Goal: Task Accomplishment & Management: Use online tool/utility

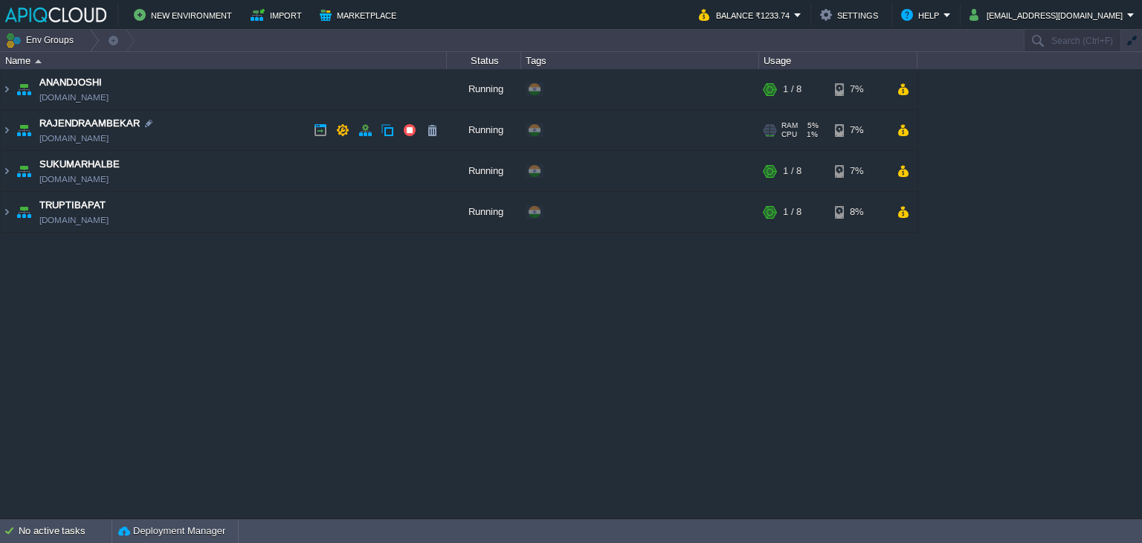
click at [256, 132] on td "RAJENDRAAMBEKAR [DOMAIN_NAME]" at bounding box center [224, 130] width 446 height 41
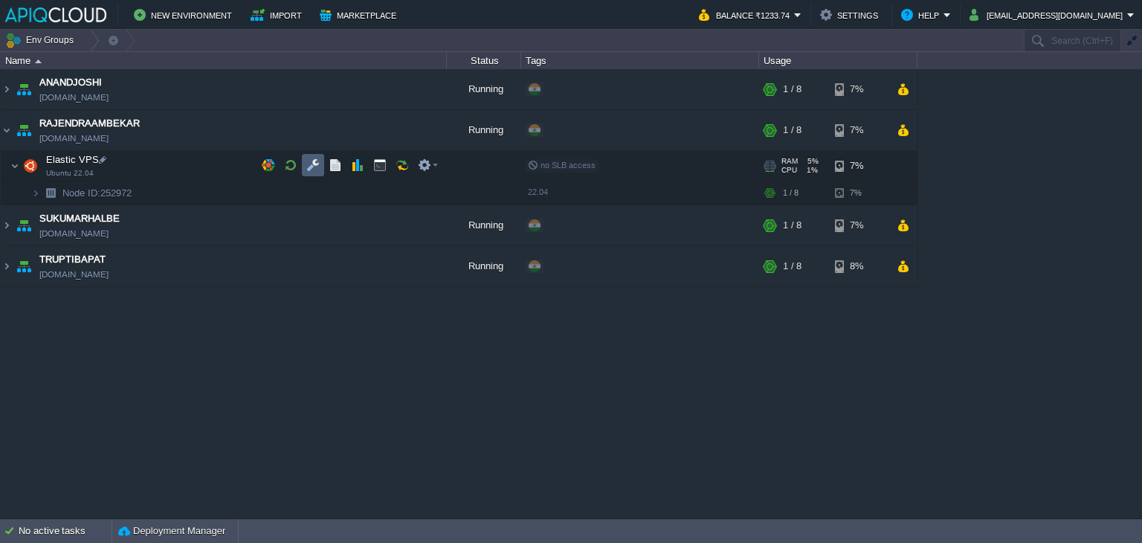
click at [314, 164] on button "button" at bounding box center [312, 164] width 13 height 13
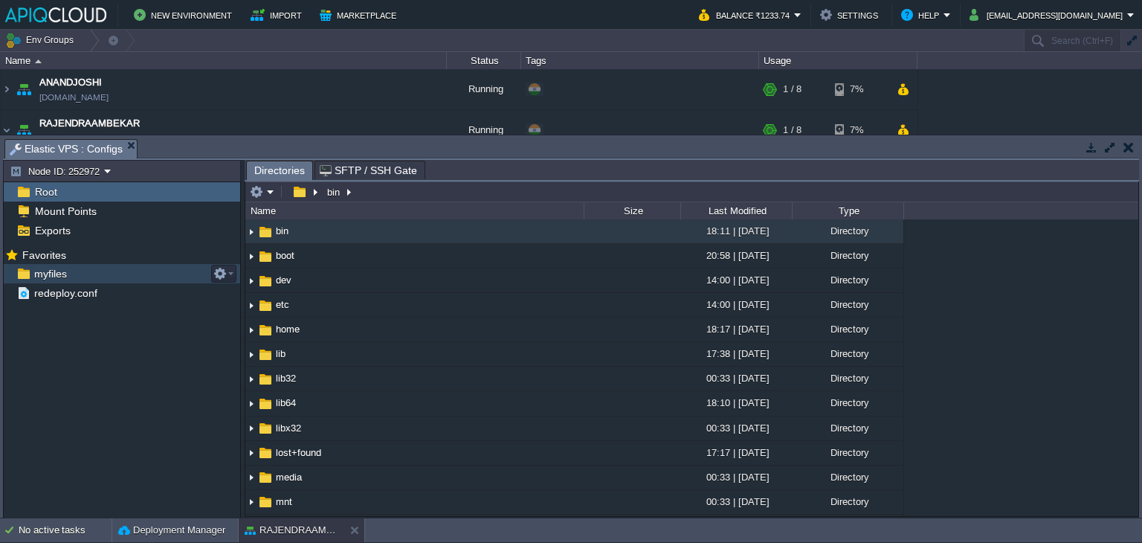
click at [56, 277] on span "myfiles" at bounding box center [50, 273] width 38 height 13
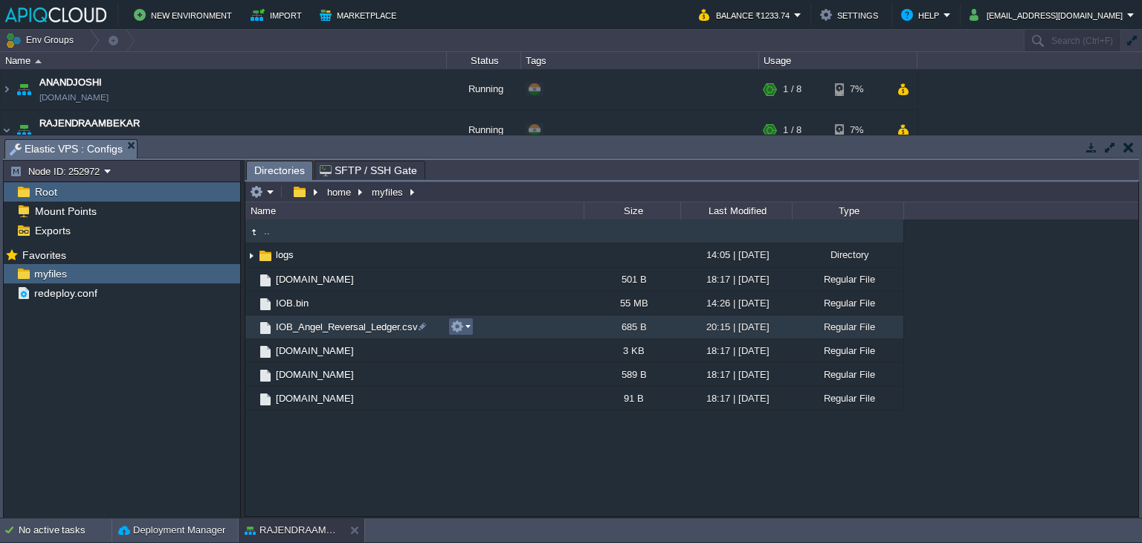
click at [470, 329] on em at bounding box center [460, 326] width 20 height 13
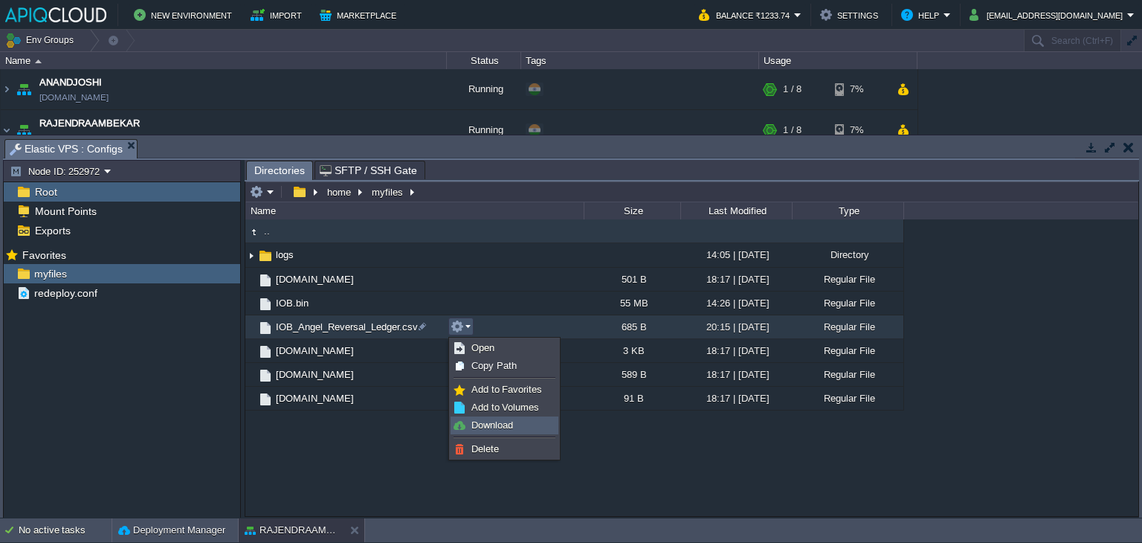
click at [500, 427] on span "Download" at bounding box center [492, 424] width 42 height 11
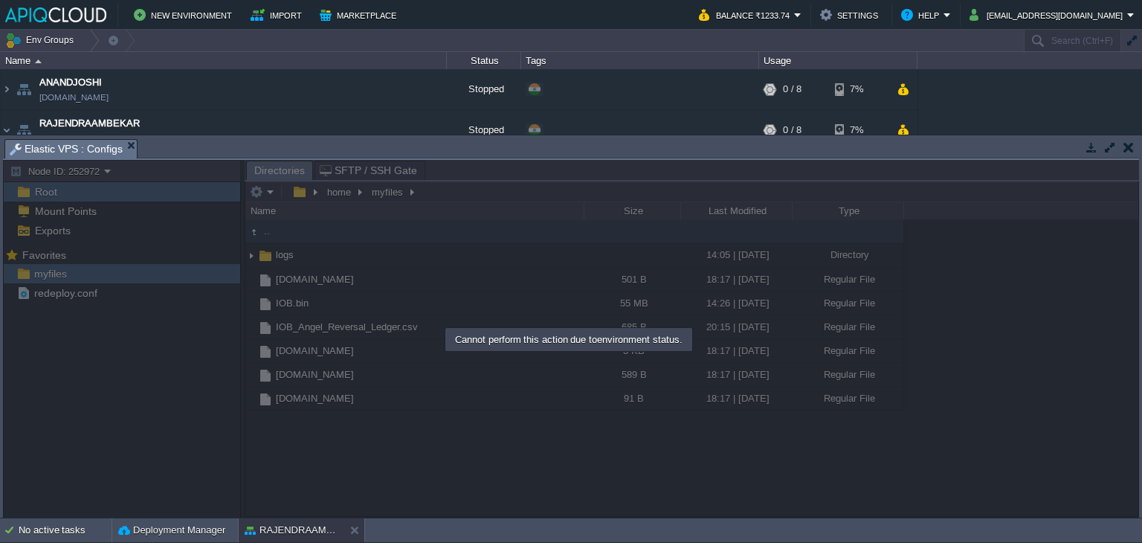
click at [1126, 152] on button "button" at bounding box center [1128, 146] width 10 height 13
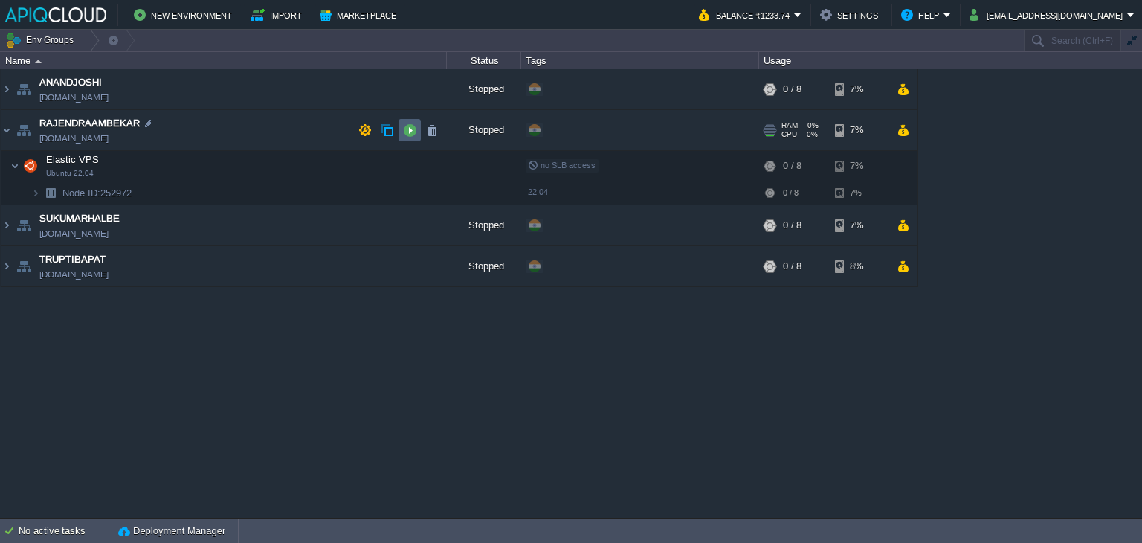
click at [403, 131] on button "button" at bounding box center [409, 129] width 13 height 13
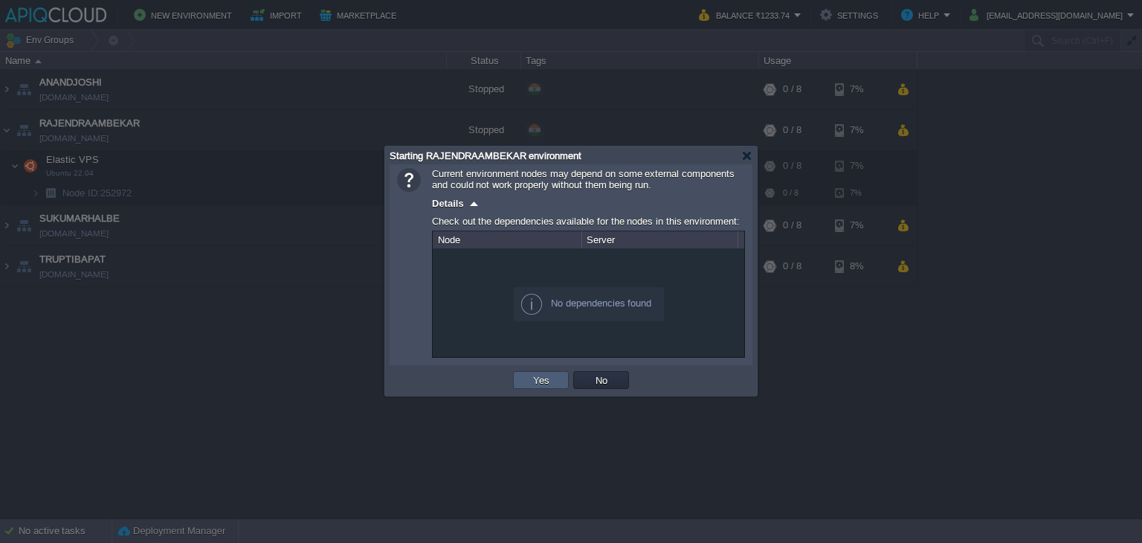
click at [537, 376] on button "Yes" at bounding box center [540, 379] width 25 height 13
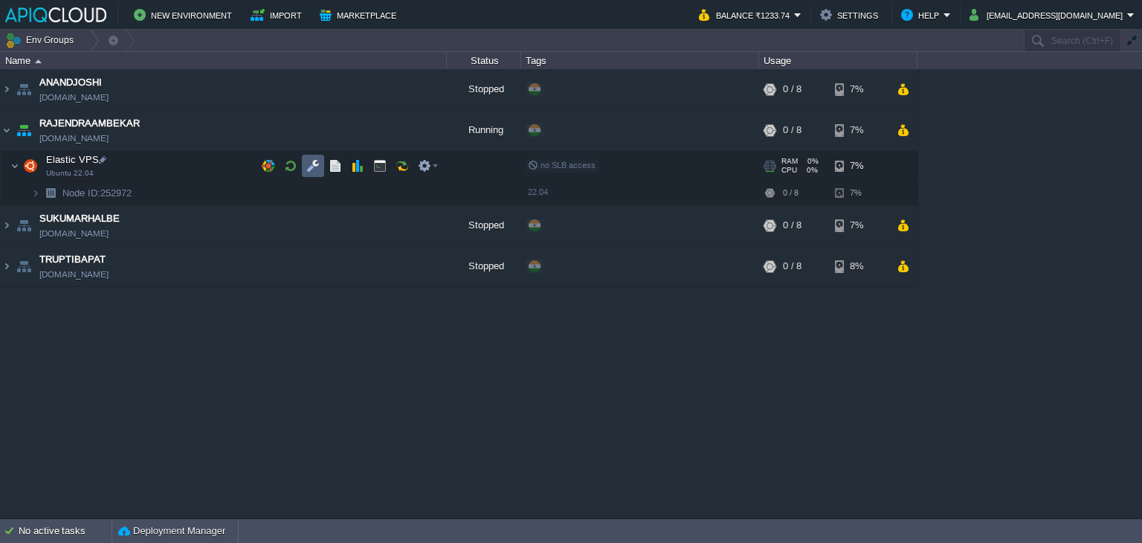
click at [313, 164] on button "button" at bounding box center [312, 165] width 13 height 13
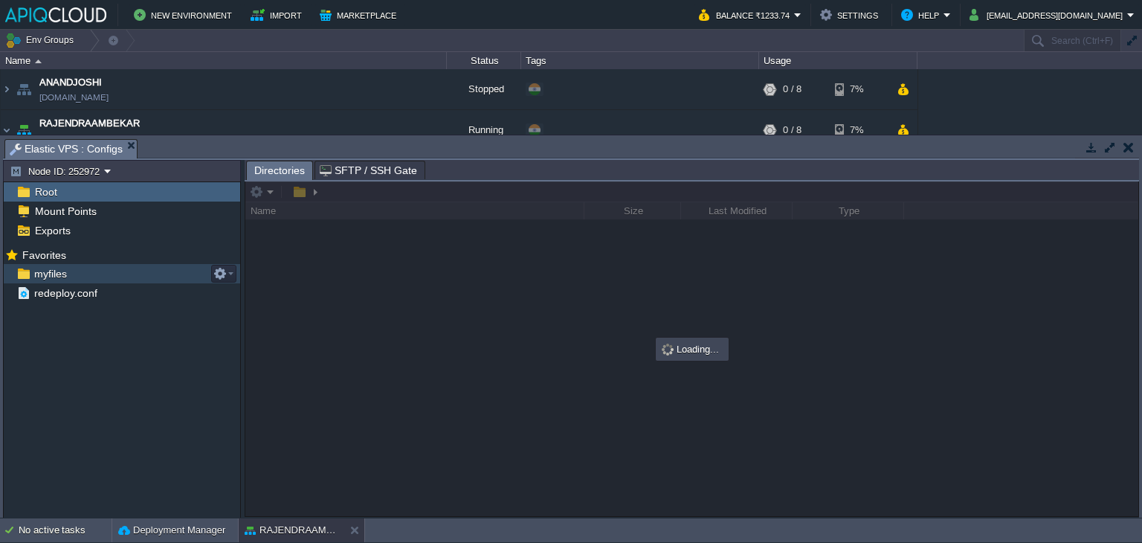
click at [45, 270] on span "myfiles" at bounding box center [50, 273] width 38 height 13
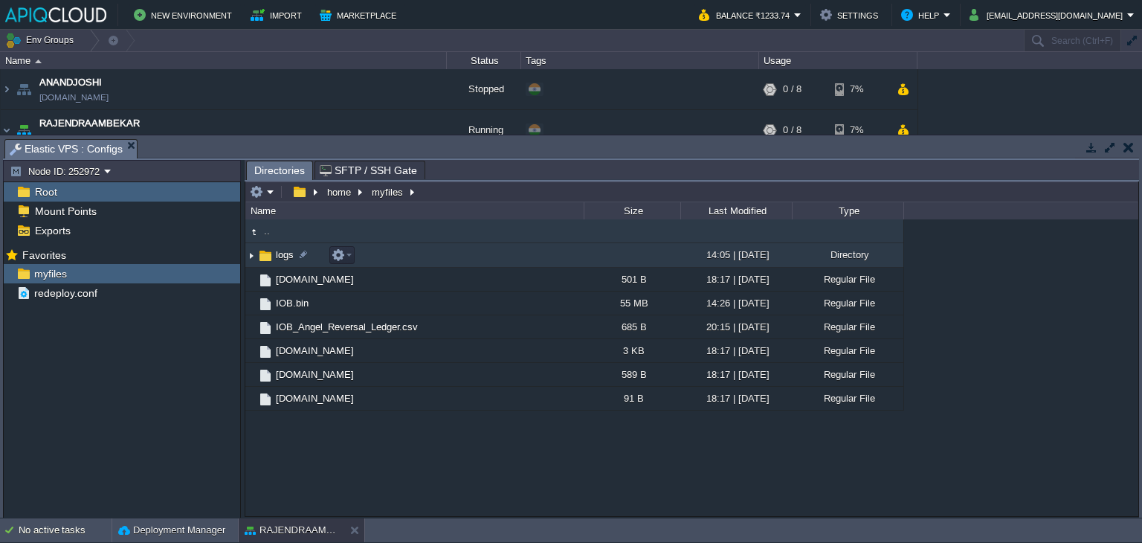
click at [251, 253] on img at bounding box center [251, 255] width 12 height 23
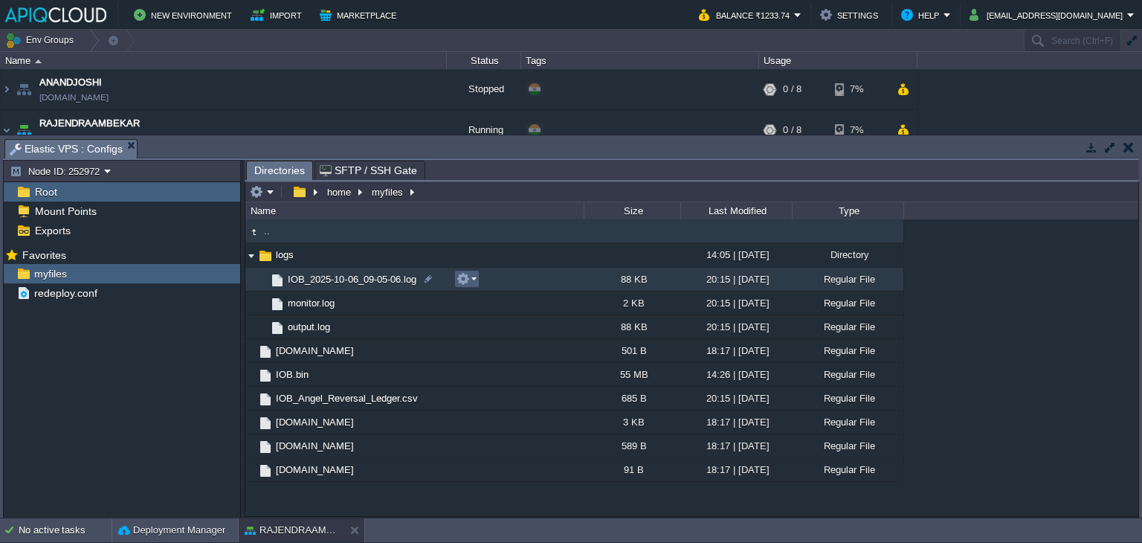
click at [470, 278] on em at bounding box center [466, 278] width 20 height 13
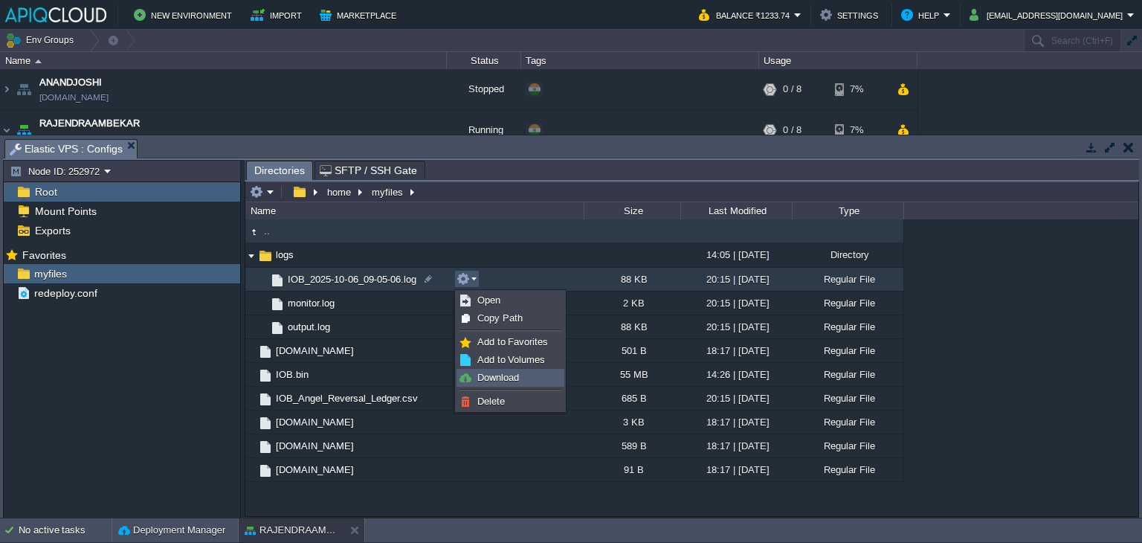
click at [494, 377] on span "Download" at bounding box center [498, 377] width 42 height 11
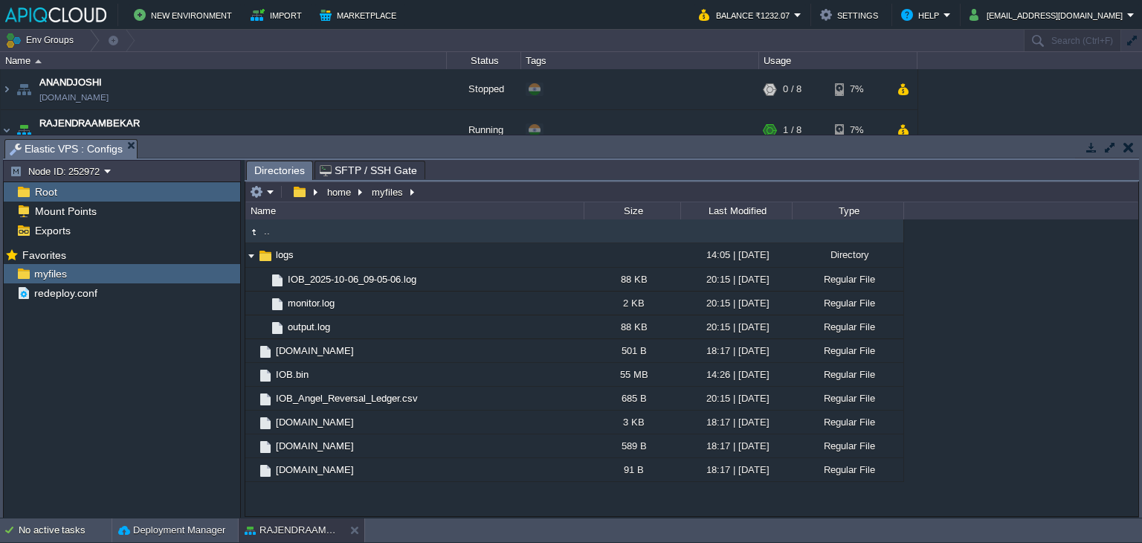
click at [1131, 148] on button "button" at bounding box center [1128, 146] width 10 height 13
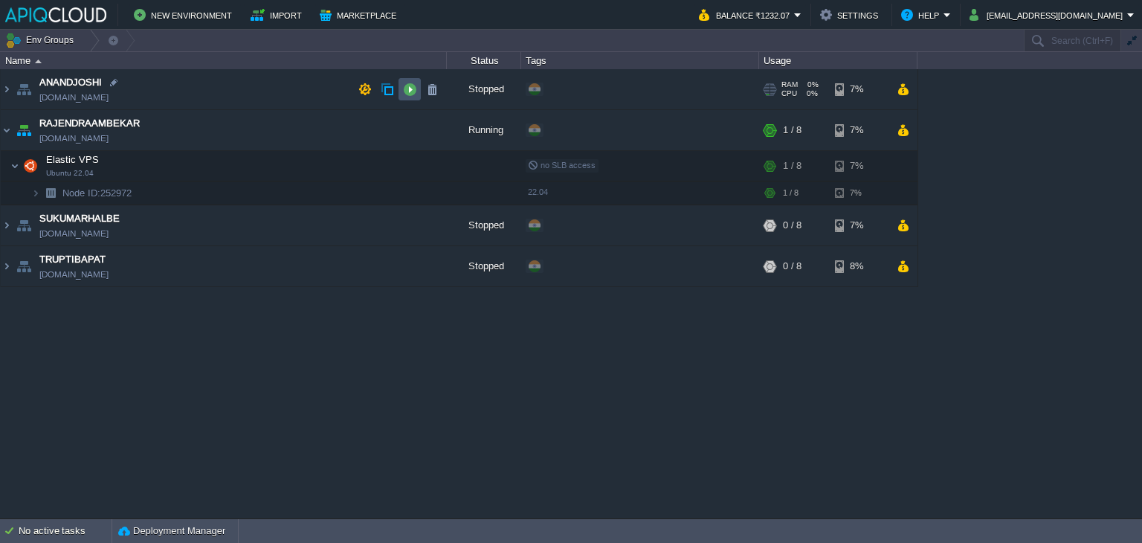
click at [408, 88] on button "button" at bounding box center [409, 89] width 13 height 13
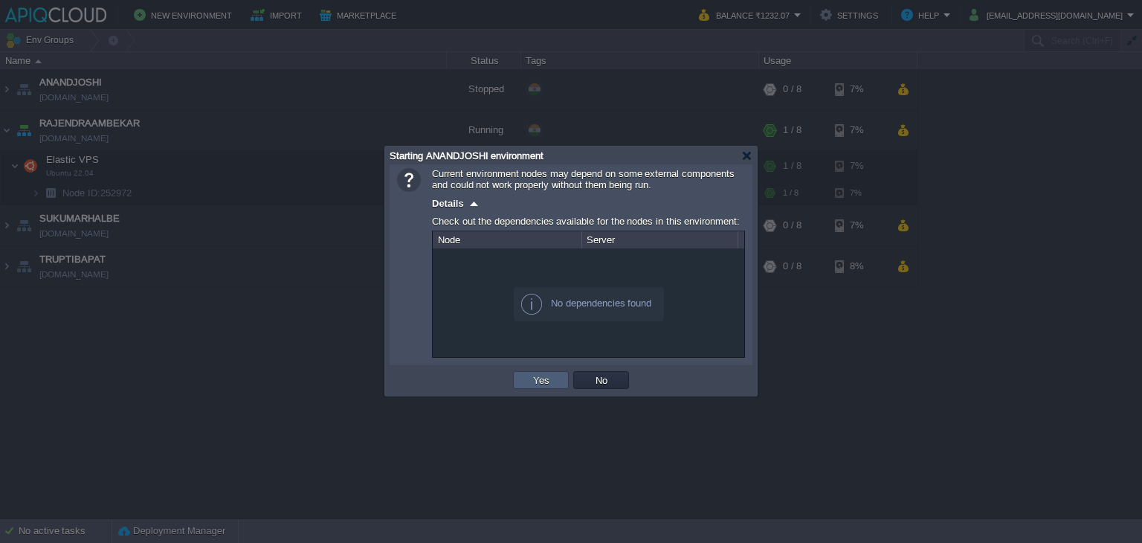
click at [544, 373] on button "Yes" at bounding box center [540, 379] width 25 height 13
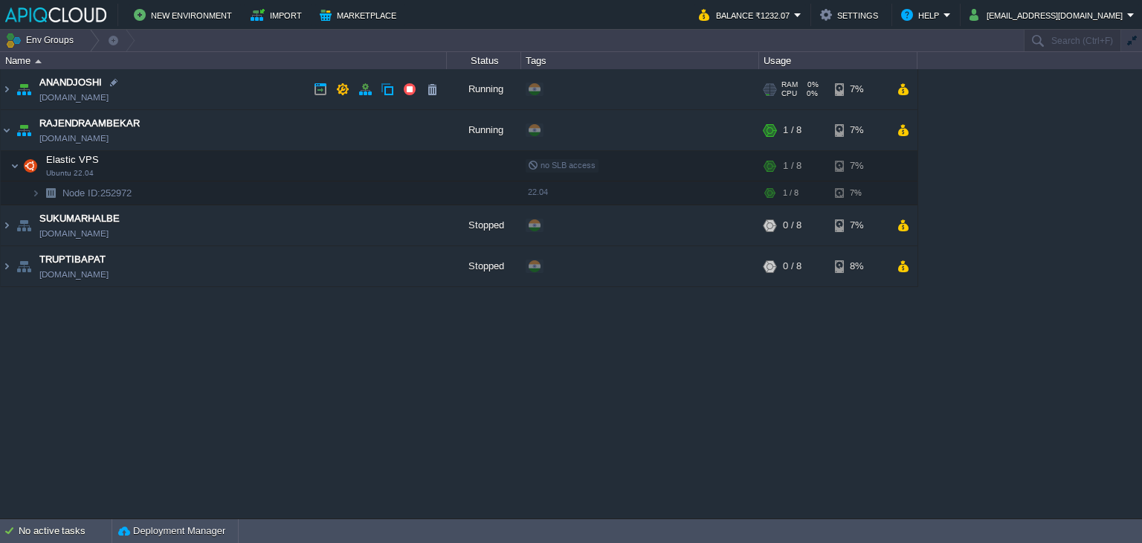
click at [214, 96] on td "ANANDJOSHI [DOMAIN_NAME]" at bounding box center [224, 89] width 446 height 41
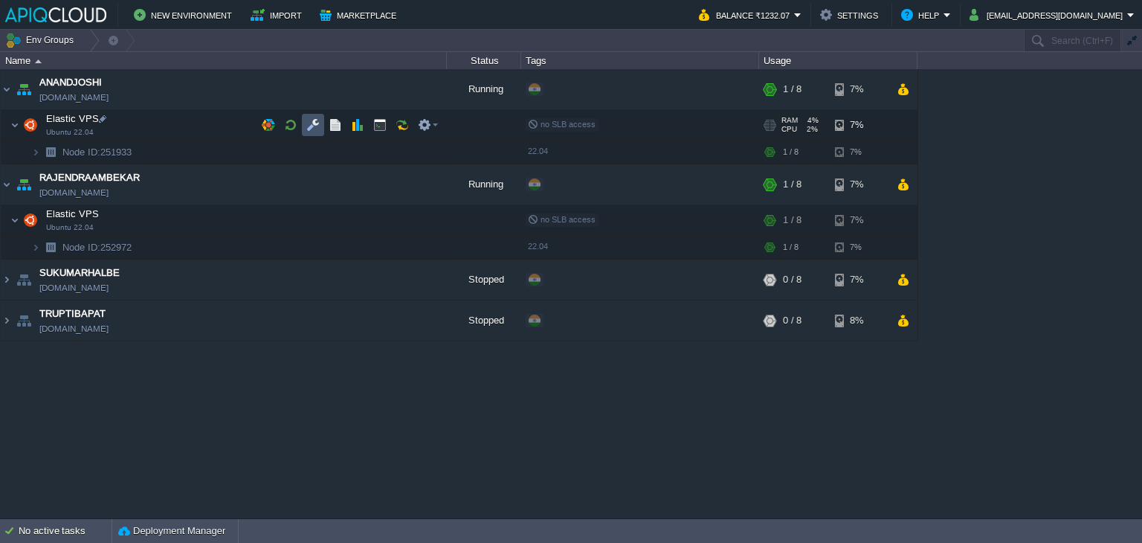
click at [308, 120] on button "button" at bounding box center [312, 124] width 13 height 13
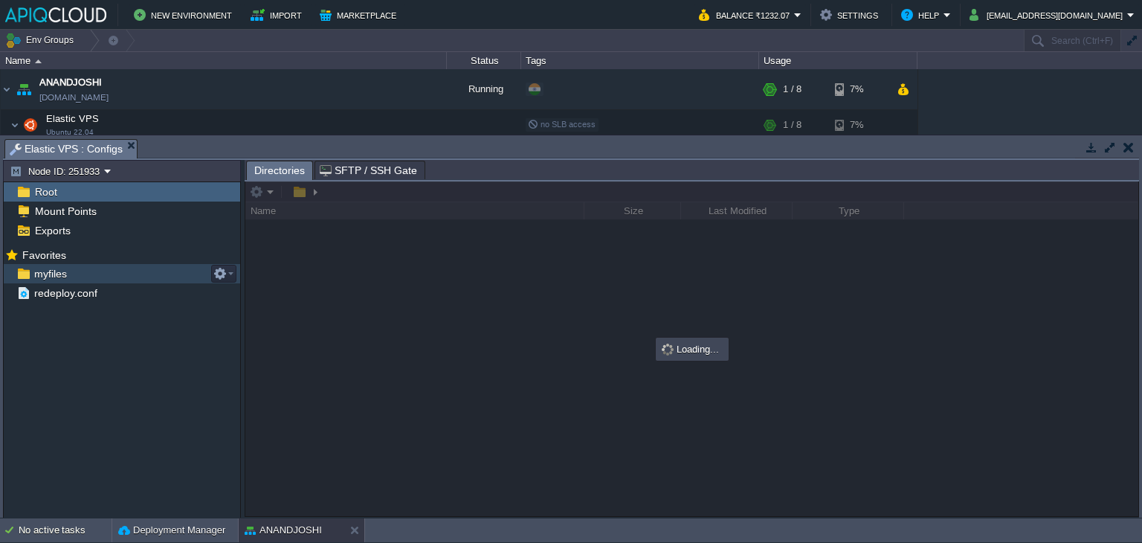
click at [59, 277] on span "myfiles" at bounding box center [50, 273] width 38 height 13
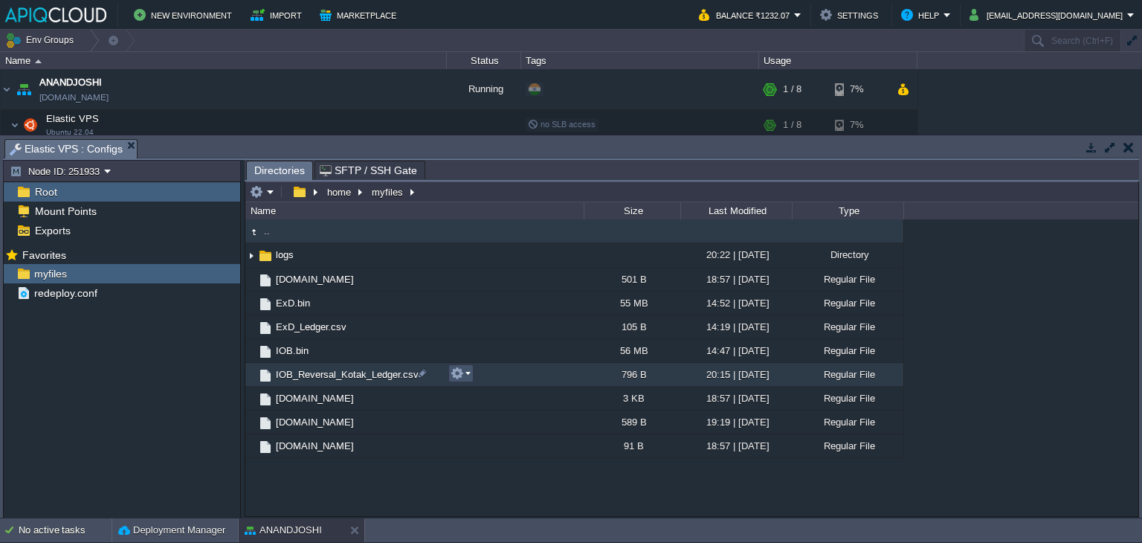
click at [462, 374] on button "button" at bounding box center [456, 372] width 13 height 13
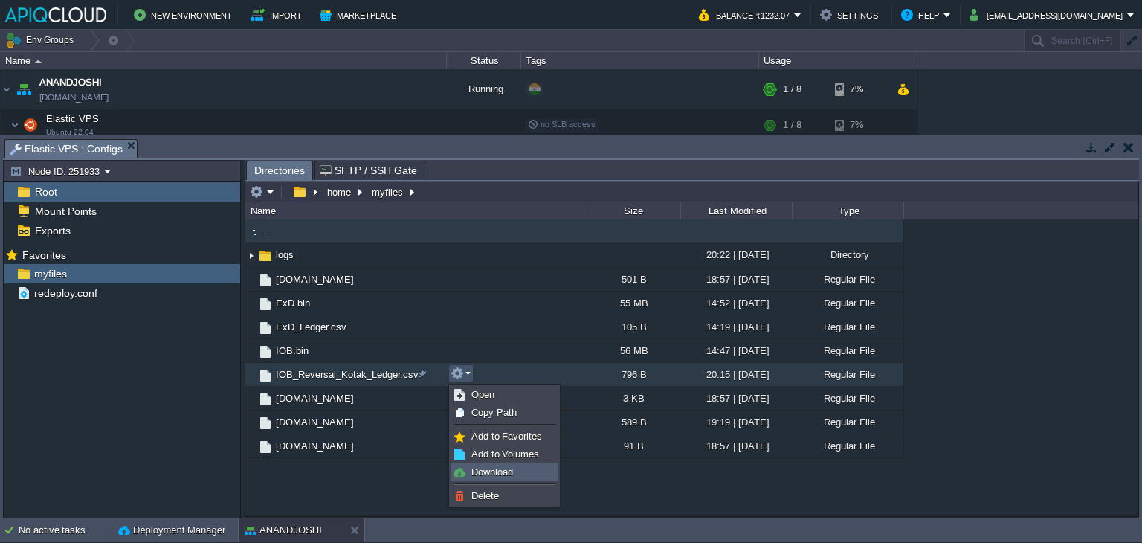
click at [496, 471] on span "Download" at bounding box center [492, 471] width 42 height 11
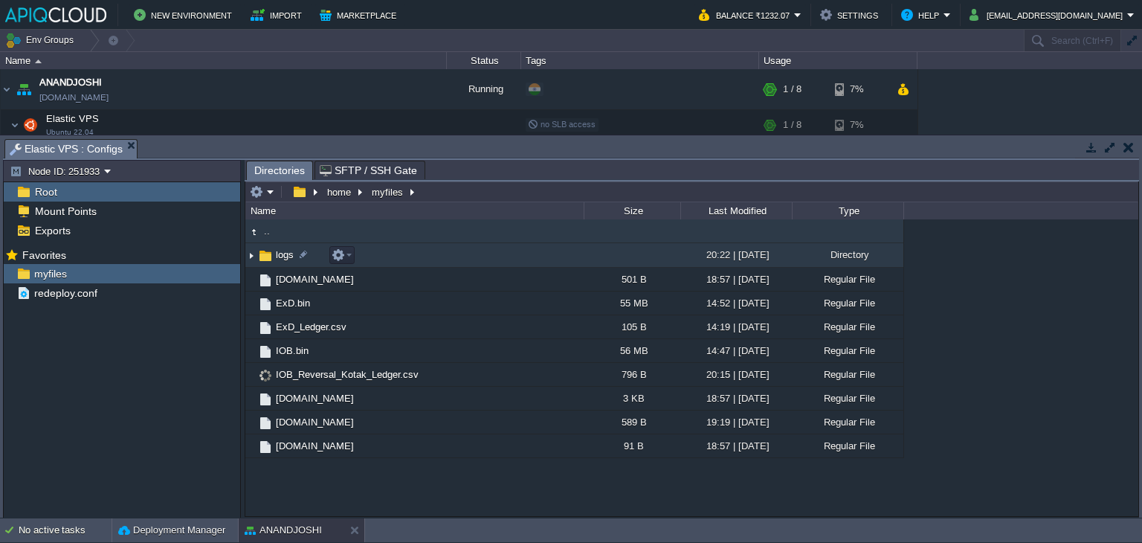
click at [252, 258] on img at bounding box center [251, 255] width 12 height 23
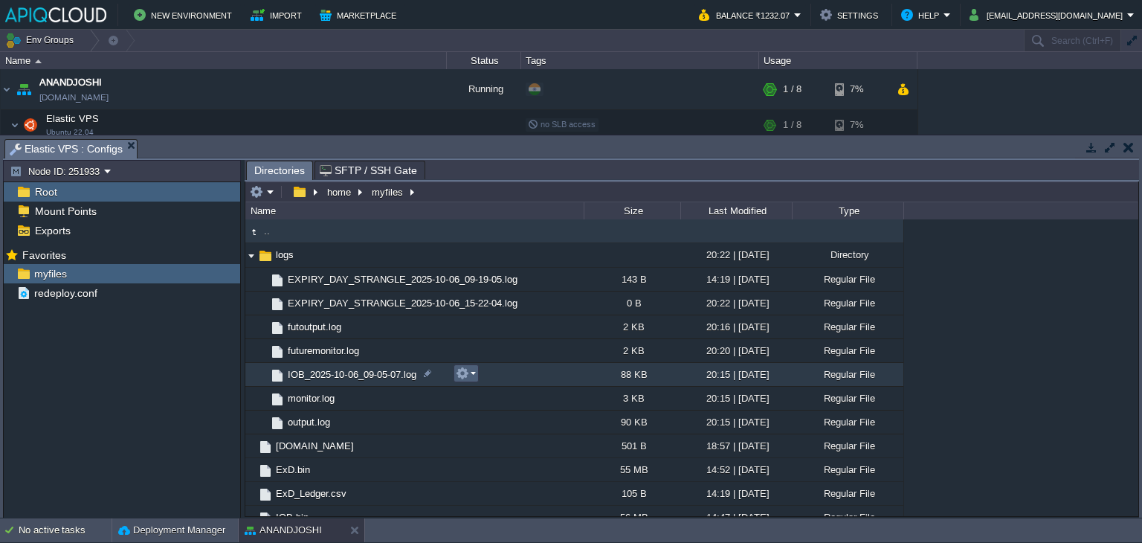
click at [471, 372] on em at bounding box center [466, 372] width 20 height 13
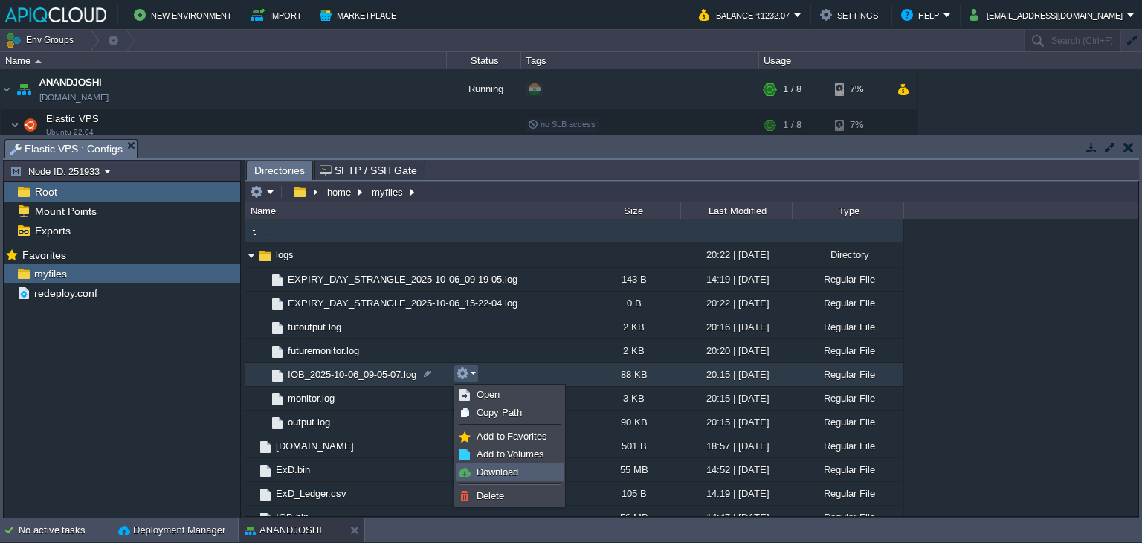
click at [489, 476] on link "Download" at bounding box center [509, 472] width 106 height 16
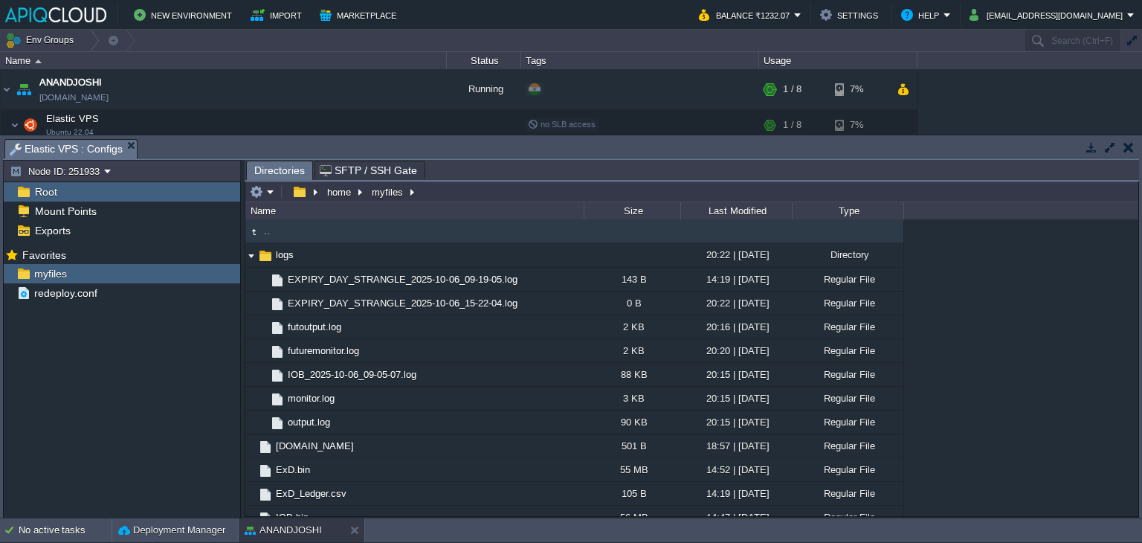
click at [1130, 146] on button "button" at bounding box center [1128, 146] width 10 height 13
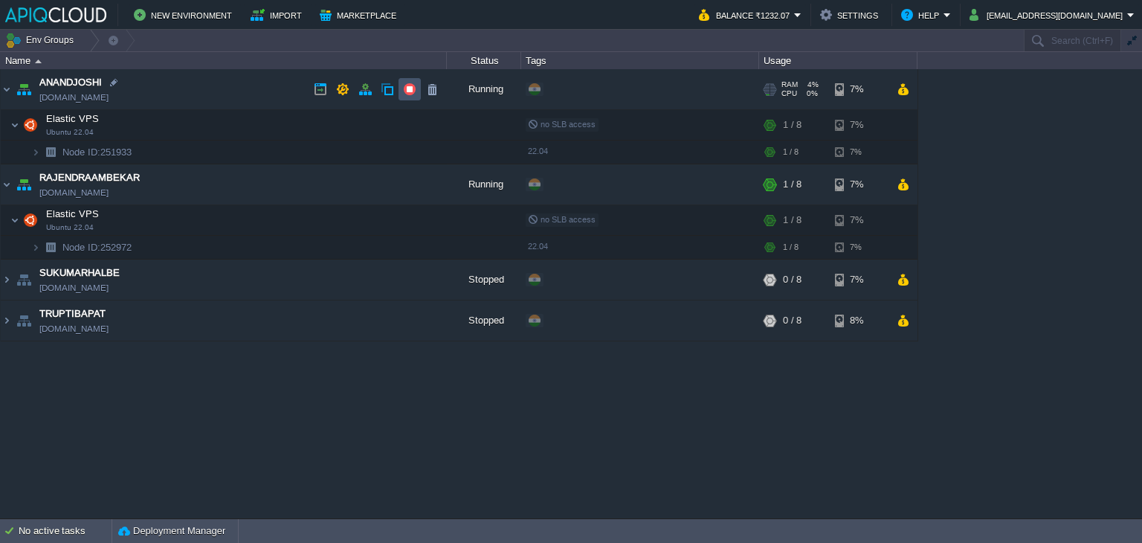
click at [407, 89] on button "button" at bounding box center [409, 89] width 13 height 13
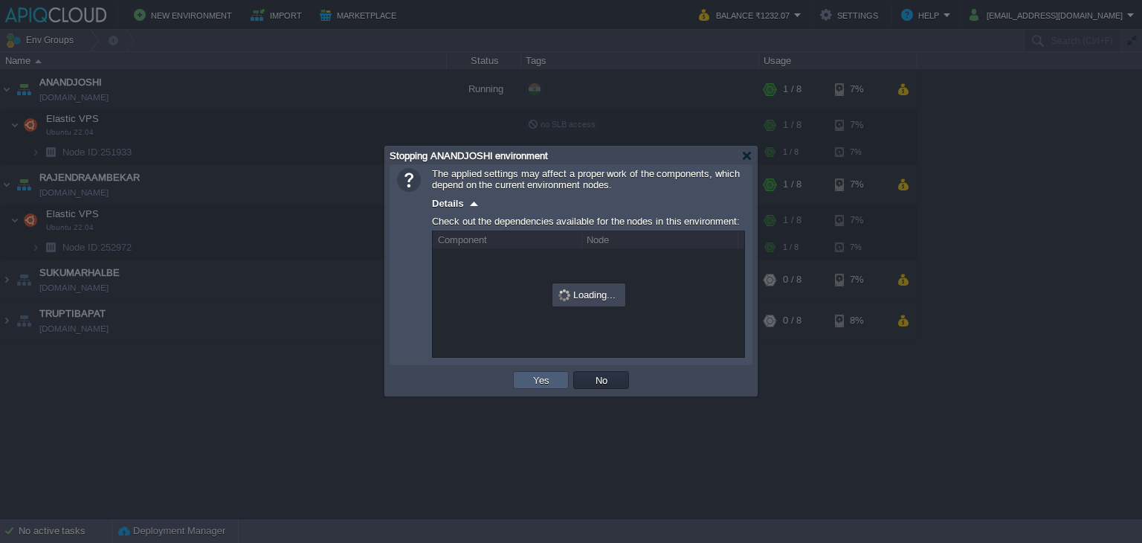
click at [540, 373] on button "Yes" at bounding box center [540, 379] width 25 height 13
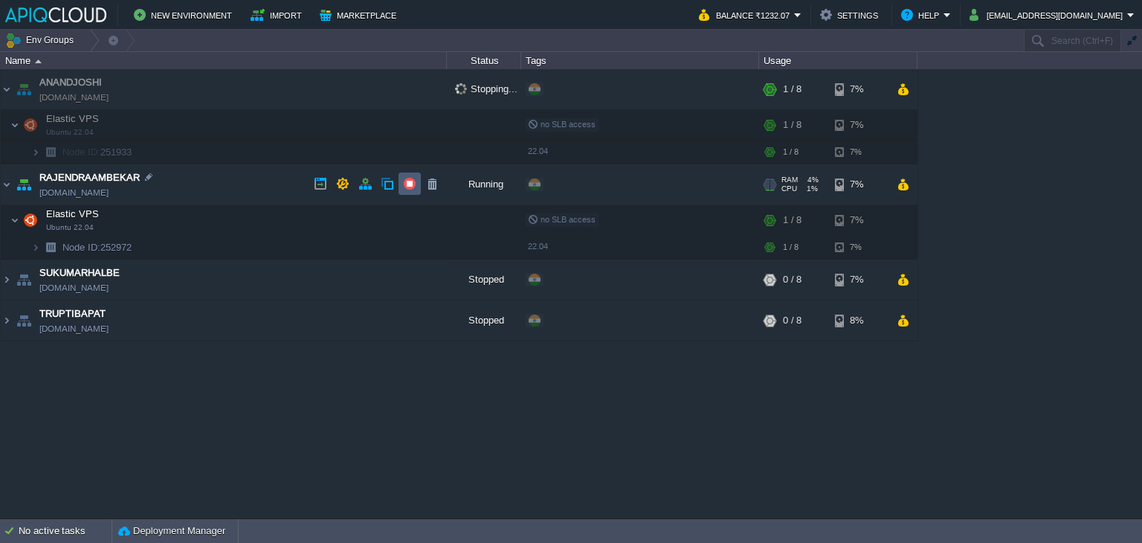
click at [407, 183] on button "button" at bounding box center [409, 183] width 13 height 13
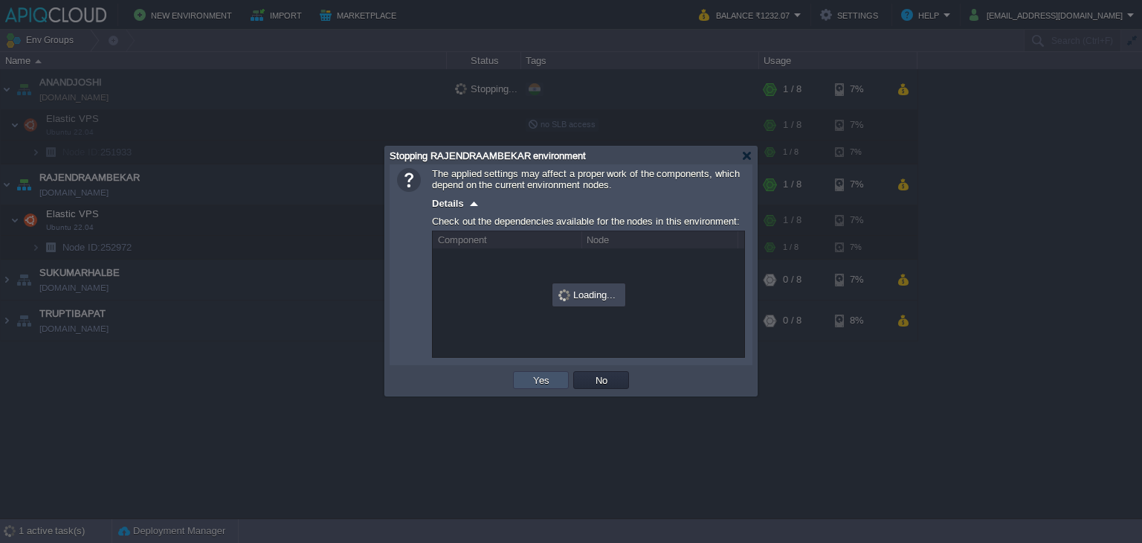
click at [540, 381] on button "Yes" at bounding box center [540, 379] width 25 height 13
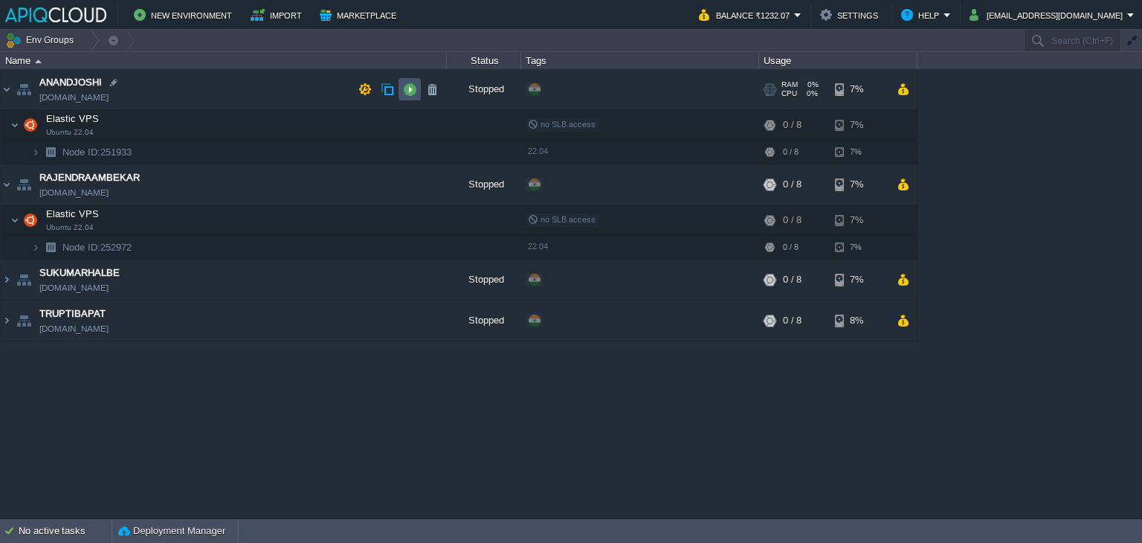
click at [407, 86] on button "button" at bounding box center [409, 89] width 13 height 13
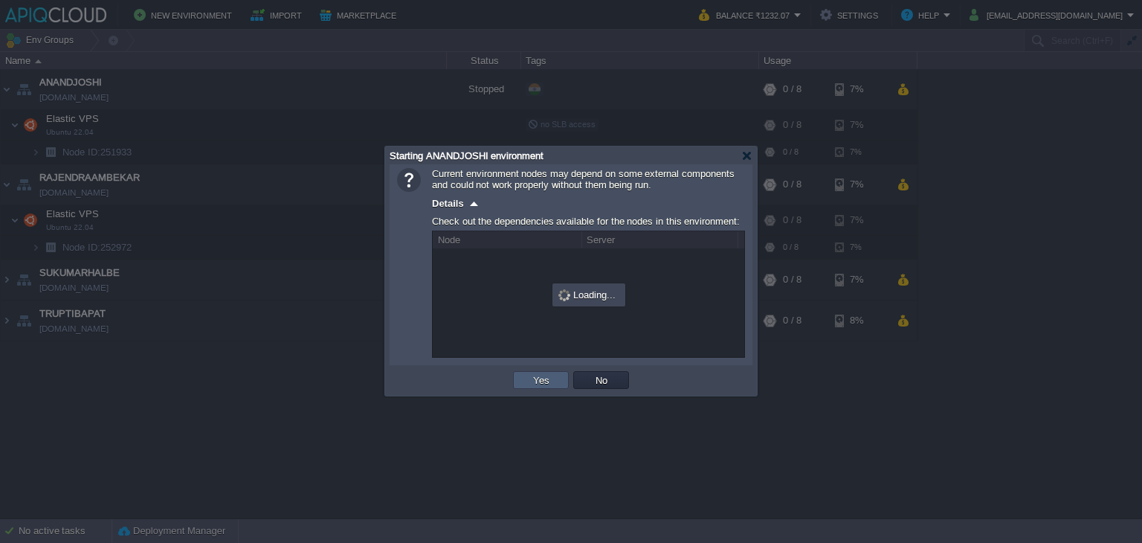
click at [529, 381] on button "Yes" at bounding box center [540, 379] width 25 height 13
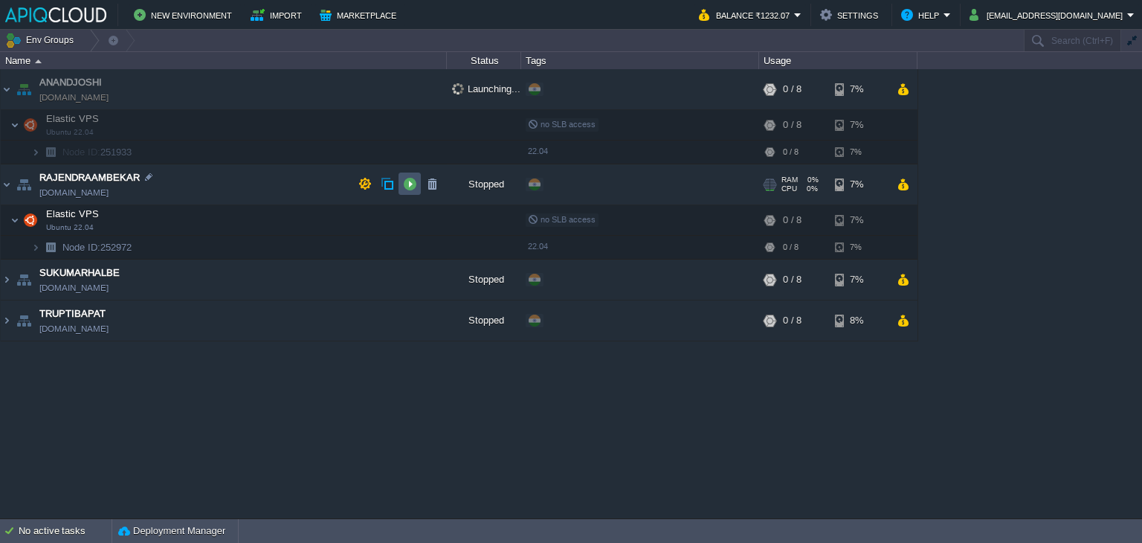
click at [407, 188] on button "button" at bounding box center [409, 183] width 13 height 13
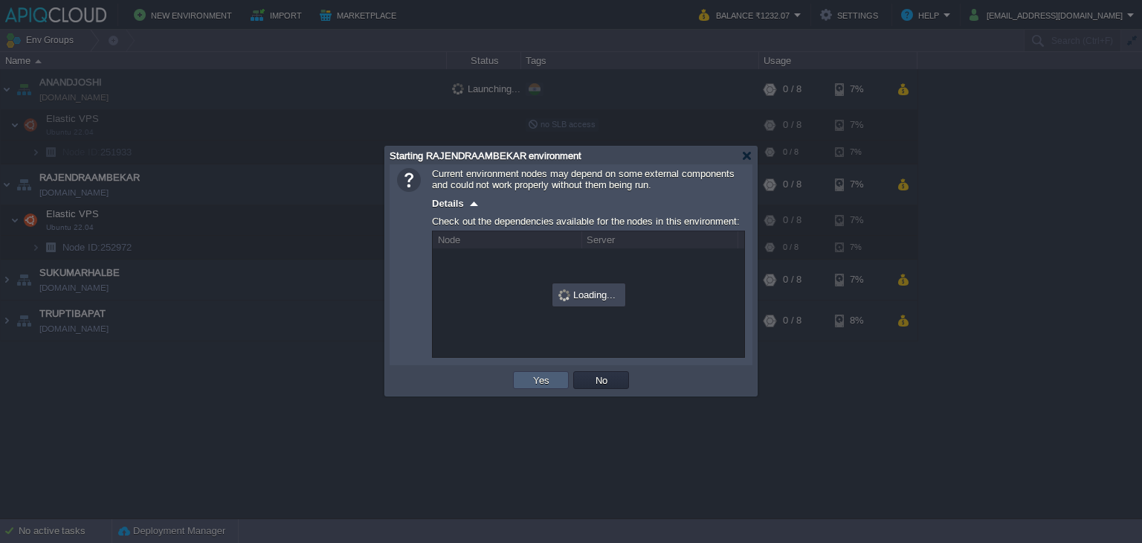
click at [537, 378] on button "Yes" at bounding box center [540, 379] width 25 height 13
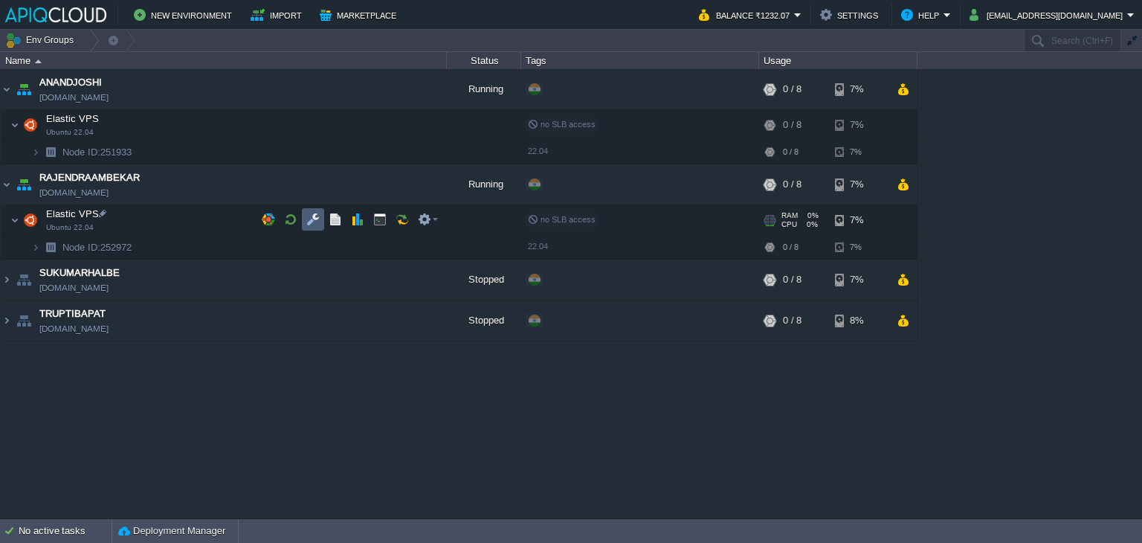
click at [308, 216] on button "button" at bounding box center [312, 219] width 13 height 13
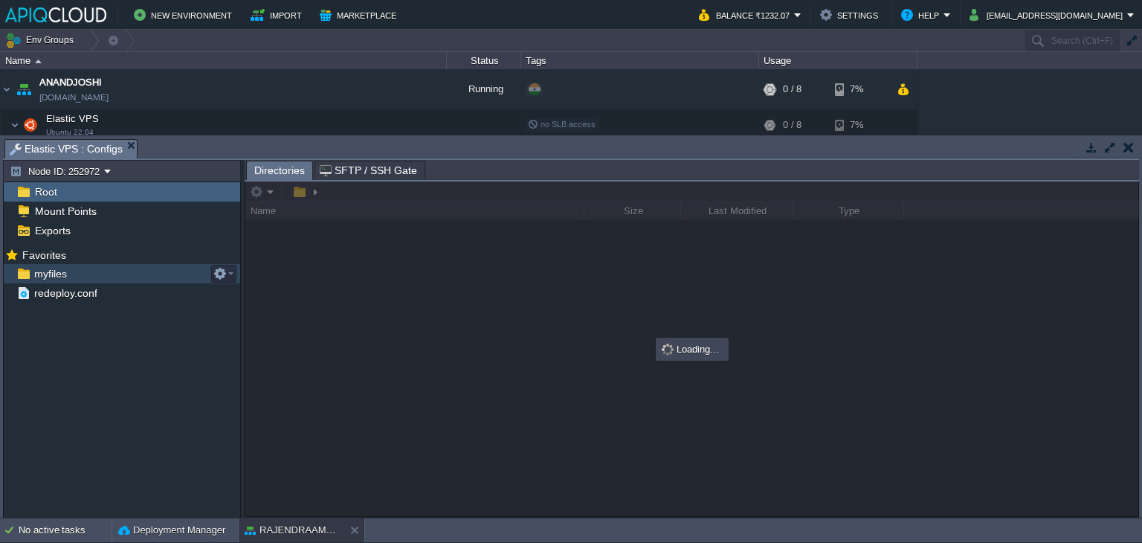
click at [58, 268] on span "myfiles" at bounding box center [50, 273] width 38 height 13
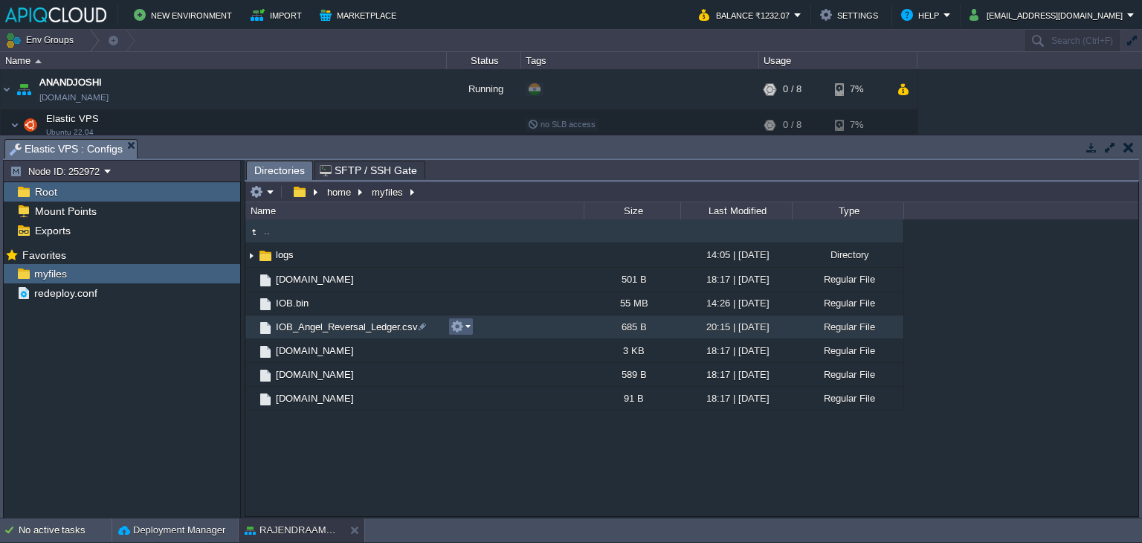
click at [464, 329] on em at bounding box center [460, 326] width 20 height 13
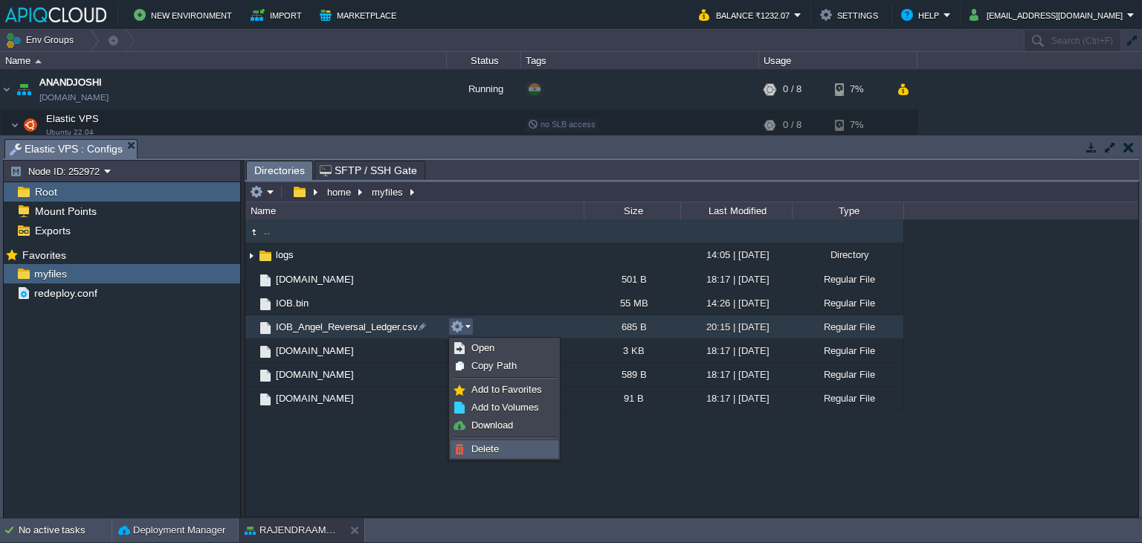
click at [487, 447] on span "Delete" at bounding box center [485, 448] width 28 height 11
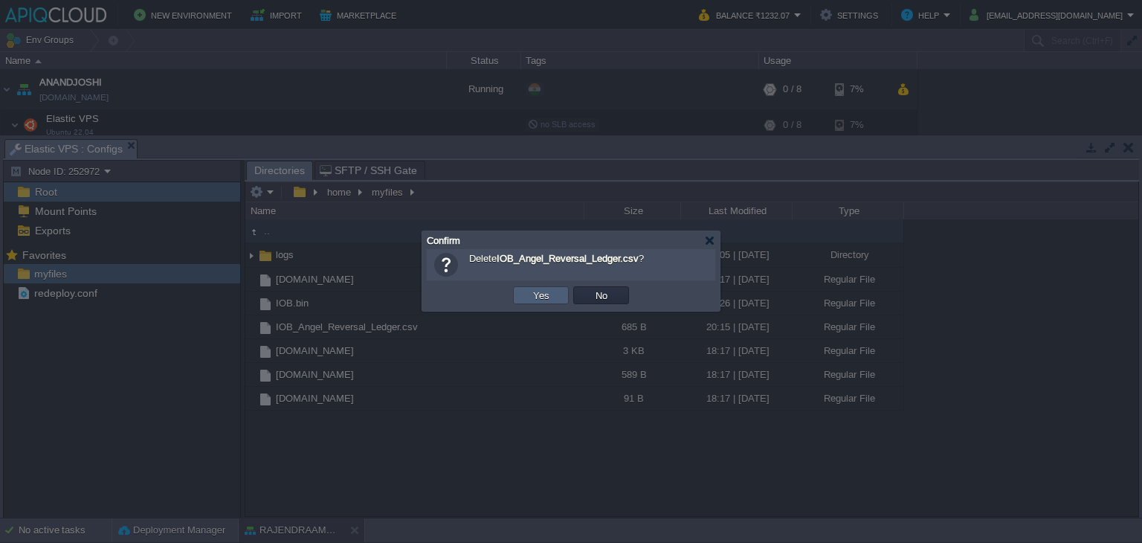
click at [535, 294] on button "Yes" at bounding box center [540, 294] width 25 height 13
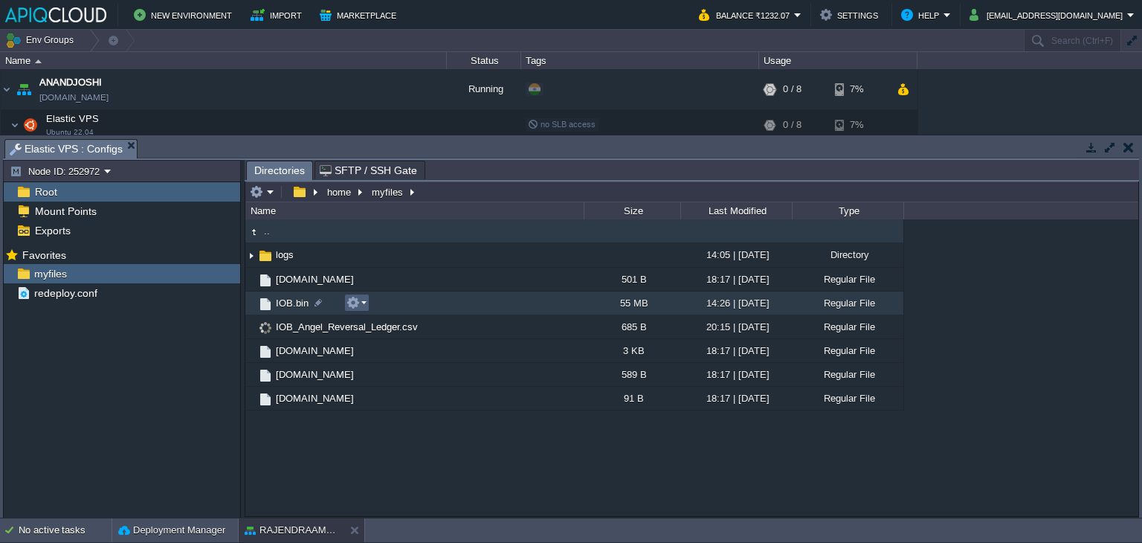
click at [367, 301] on td at bounding box center [356, 303] width 25 height 18
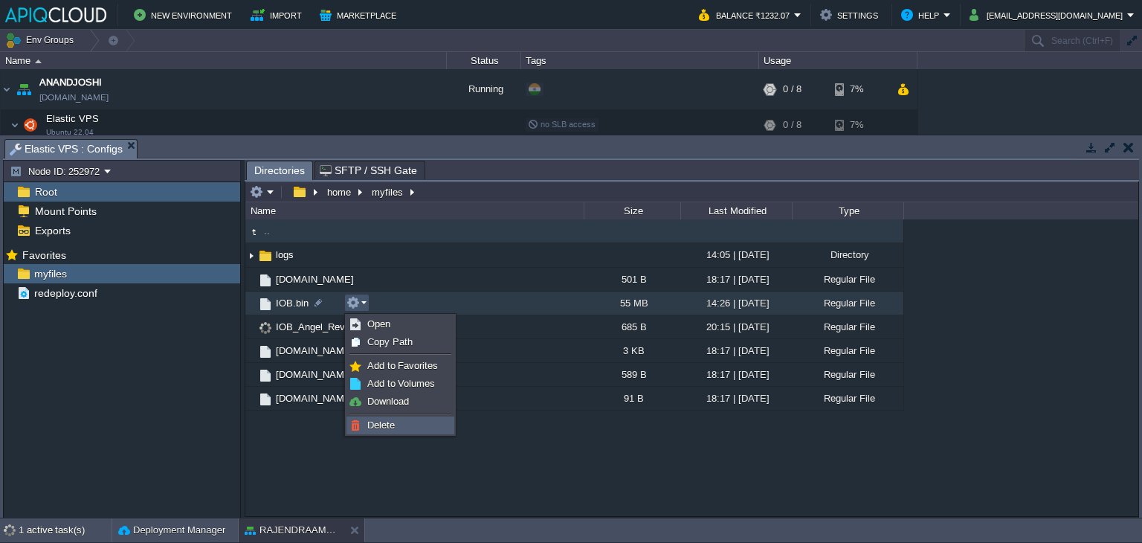
click at [381, 424] on span "Delete" at bounding box center [381, 424] width 28 height 11
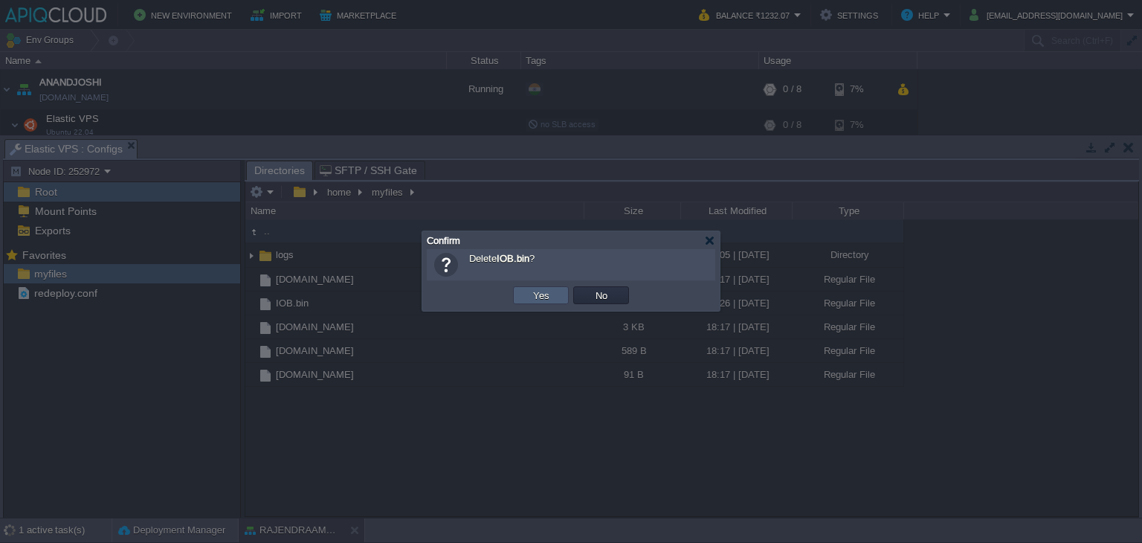
click at [541, 295] on button "Yes" at bounding box center [540, 294] width 25 height 13
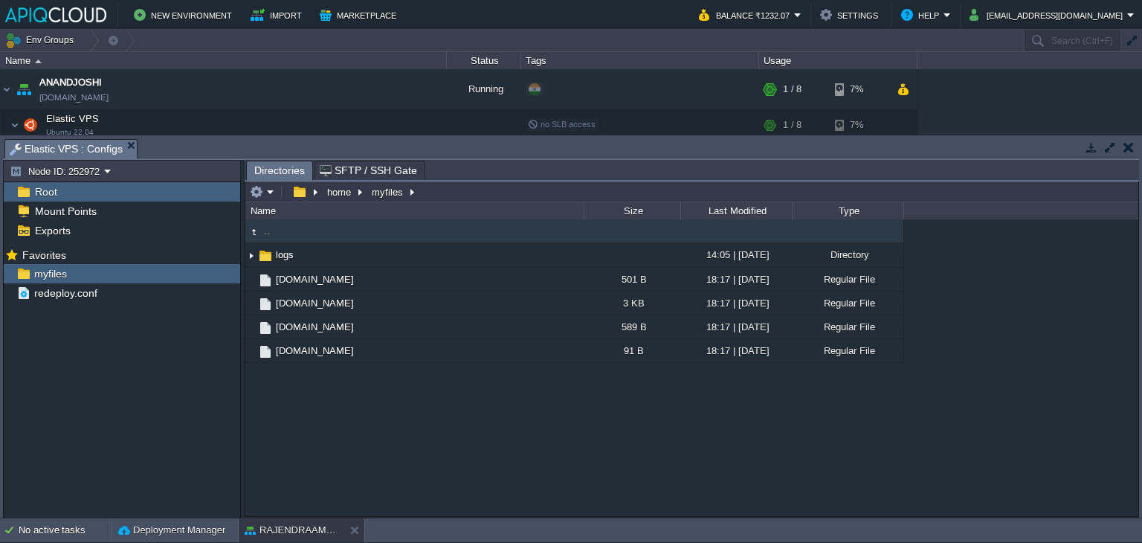
drag, startPoint x: 1131, startPoint y: 145, endPoint x: 1102, endPoint y: 167, distance: 35.5
click at [1131, 145] on button "button" at bounding box center [1128, 146] width 10 height 13
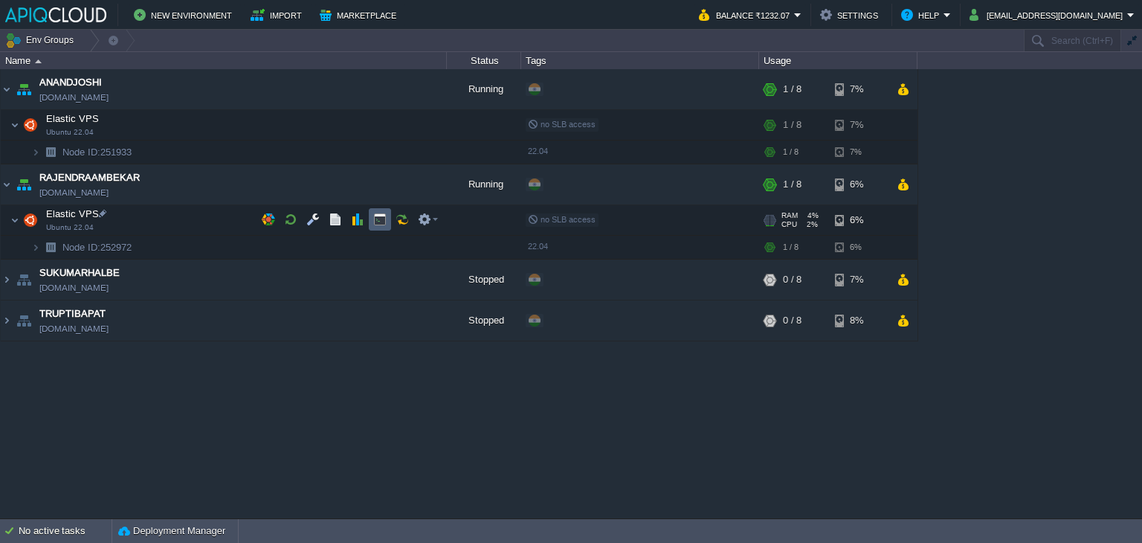
click at [375, 217] on button "button" at bounding box center [379, 219] width 13 height 13
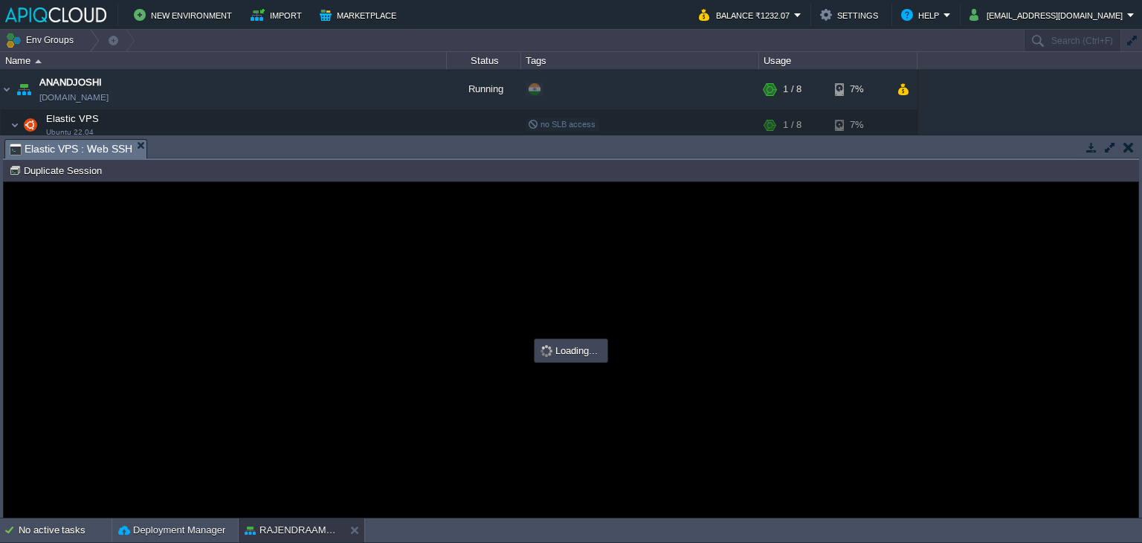
type input "#000000"
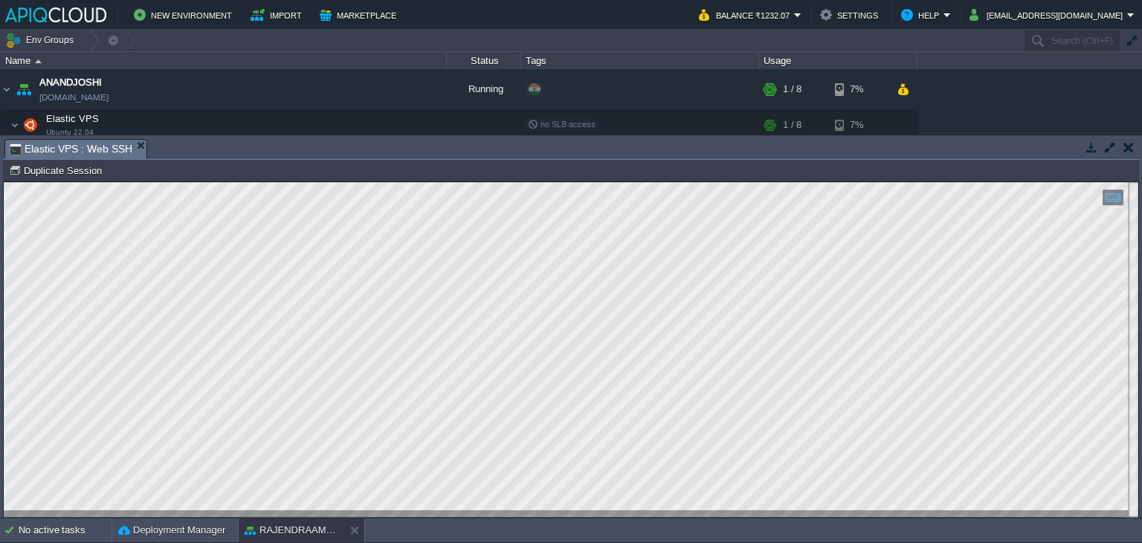
click at [1130, 143] on button "button" at bounding box center [1128, 146] width 10 height 13
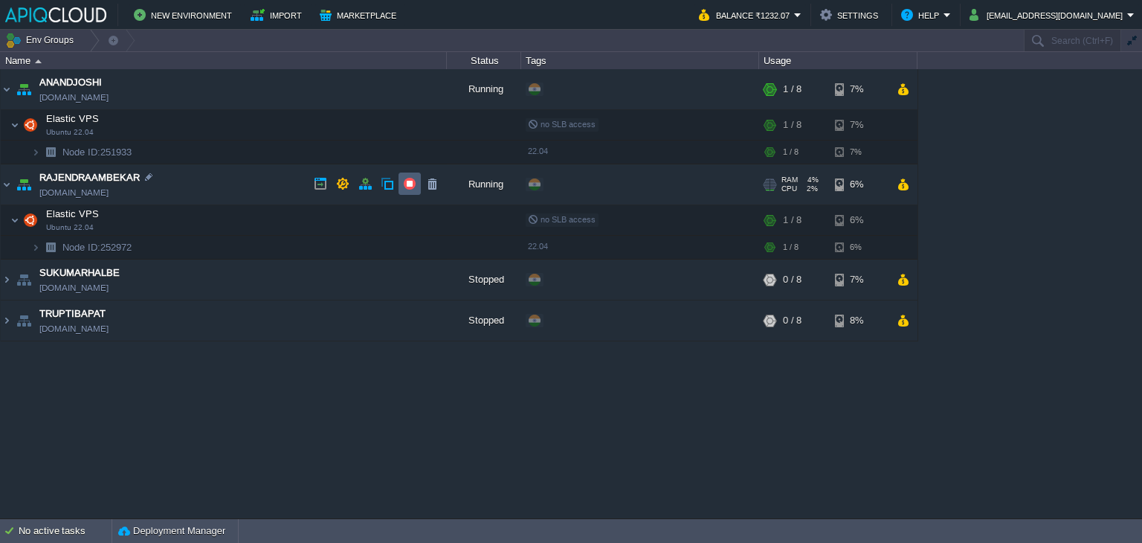
click at [408, 178] on button "button" at bounding box center [409, 183] width 13 height 13
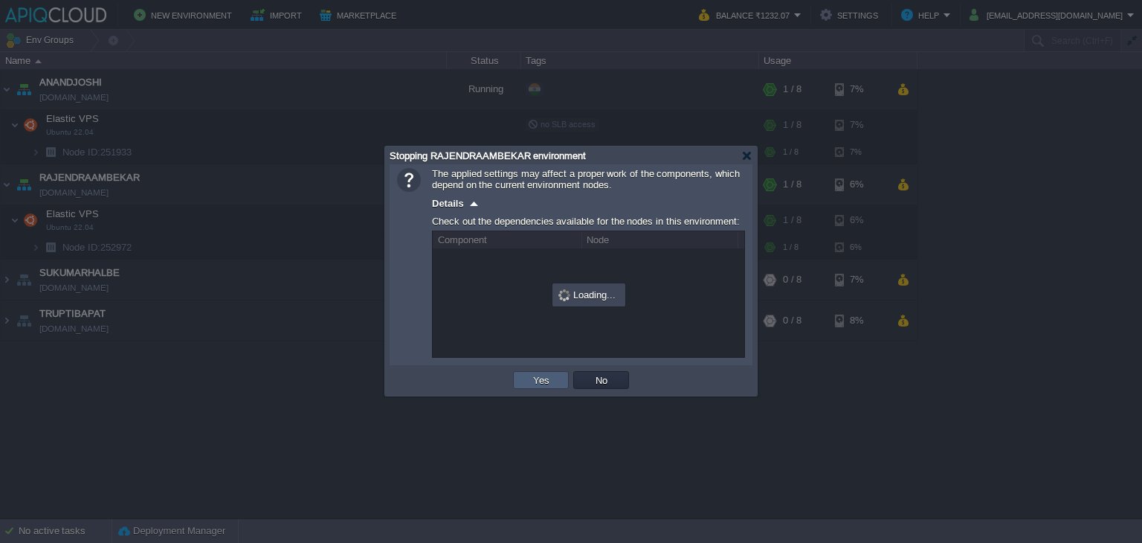
click at [534, 375] on button "Yes" at bounding box center [540, 379] width 25 height 13
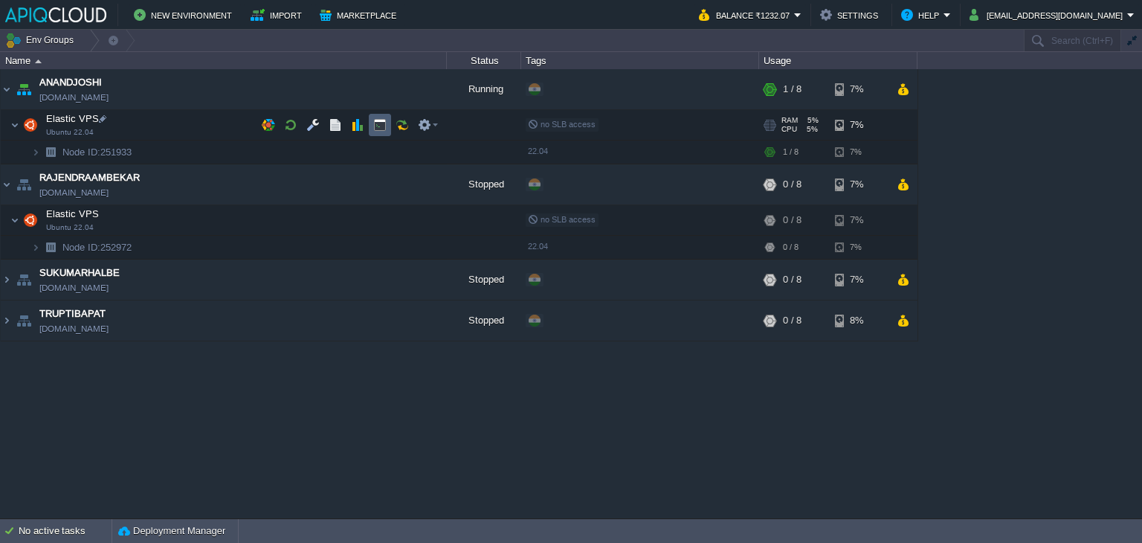
click at [378, 126] on button "button" at bounding box center [379, 124] width 13 height 13
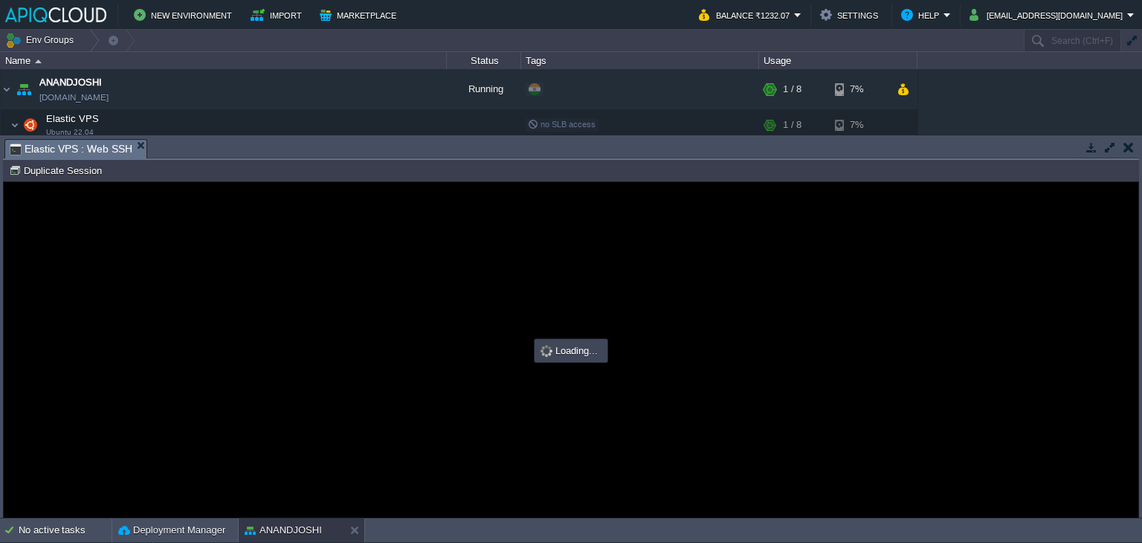
type input "#000000"
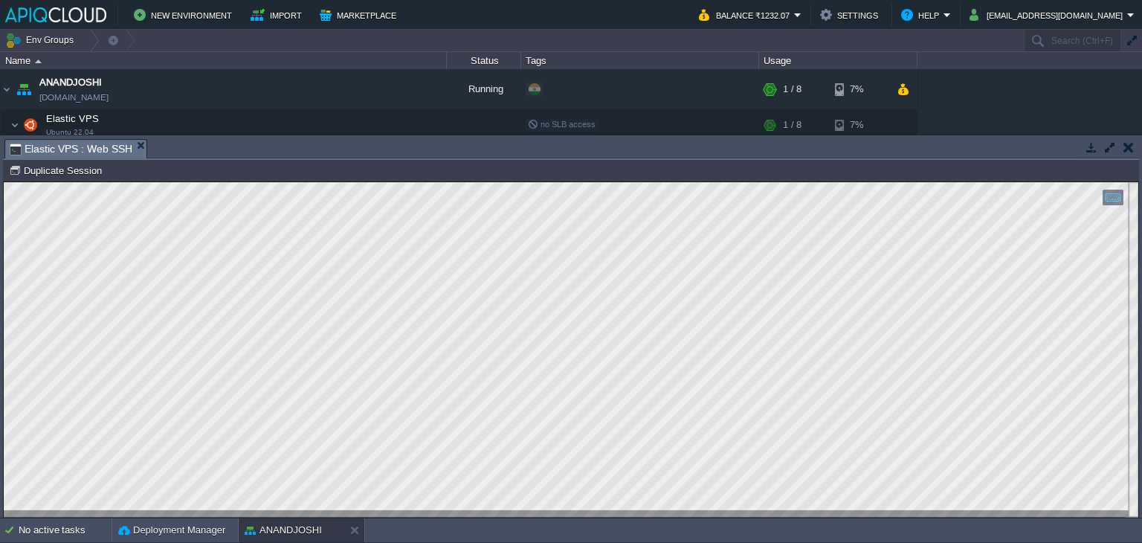
click at [1123, 146] on button "button" at bounding box center [1128, 146] width 10 height 13
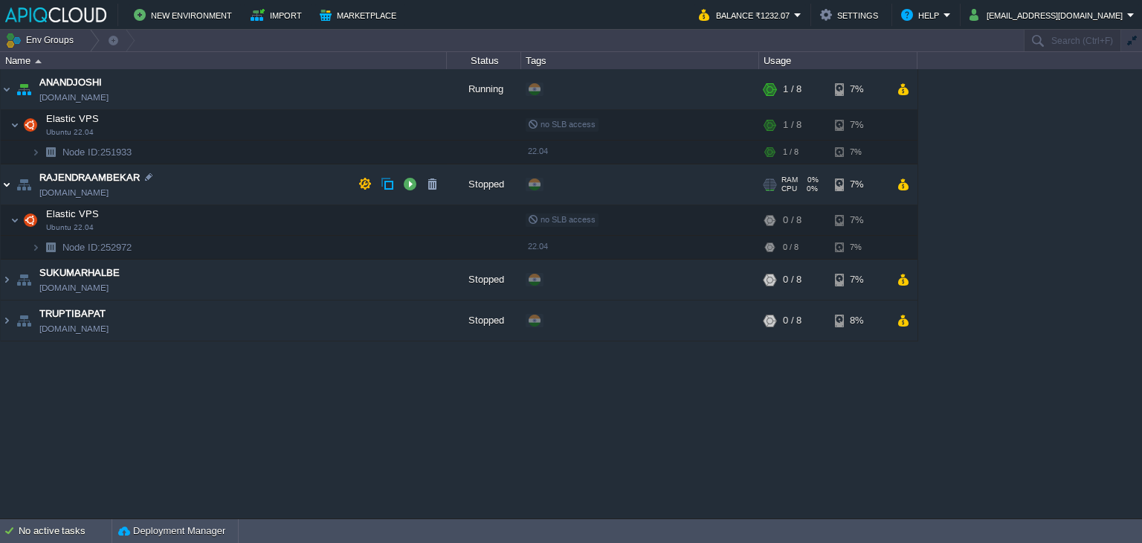
click at [10, 184] on img at bounding box center [7, 184] width 12 height 40
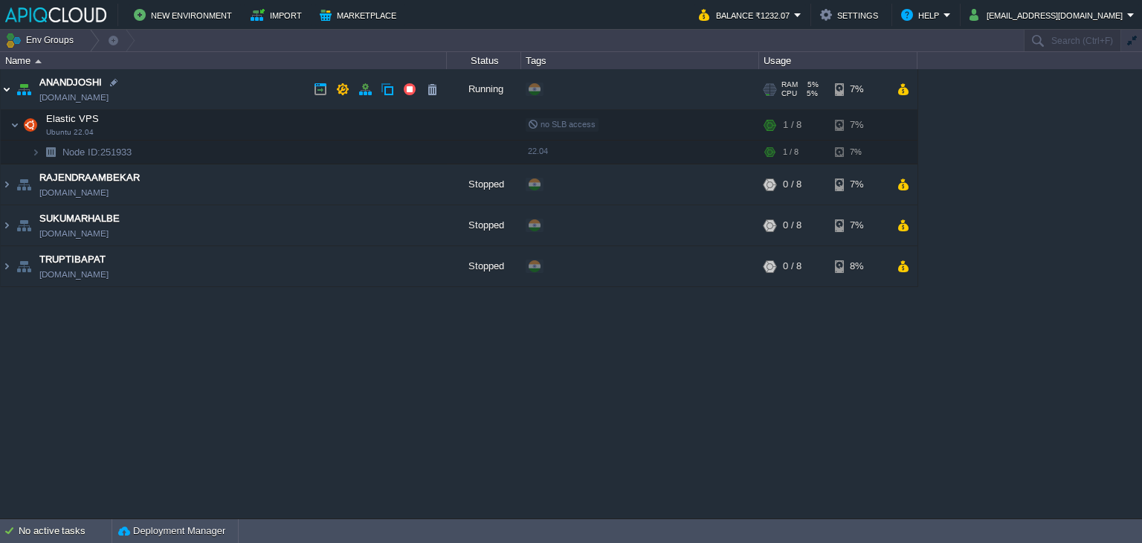
click at [8, 91] on img at bounding box center [7, 89] width 12 height 40
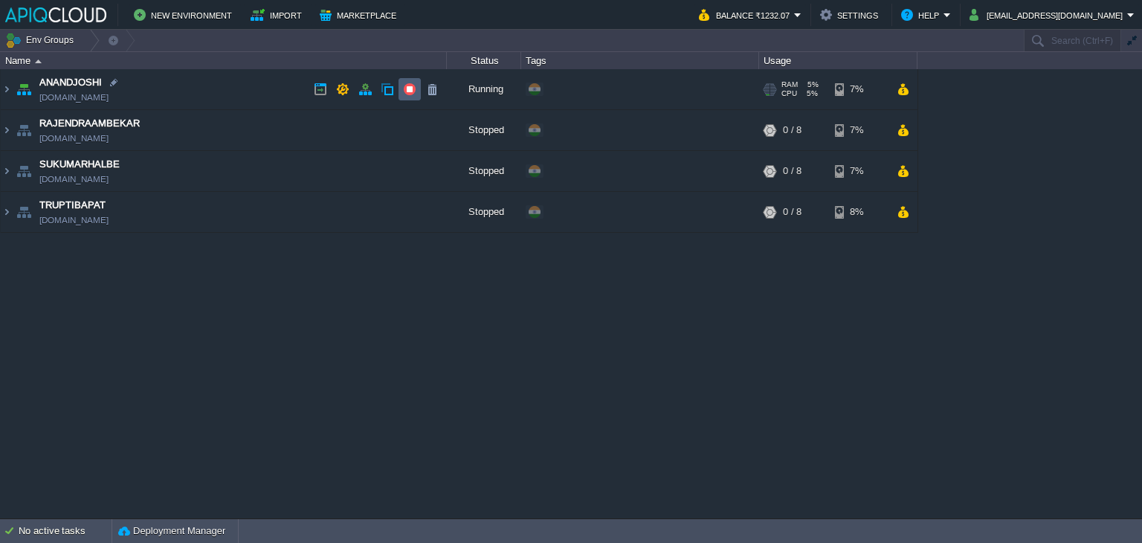
click at [408, 86] on button "button" at bounding box center [409, 89] width 13 height 13
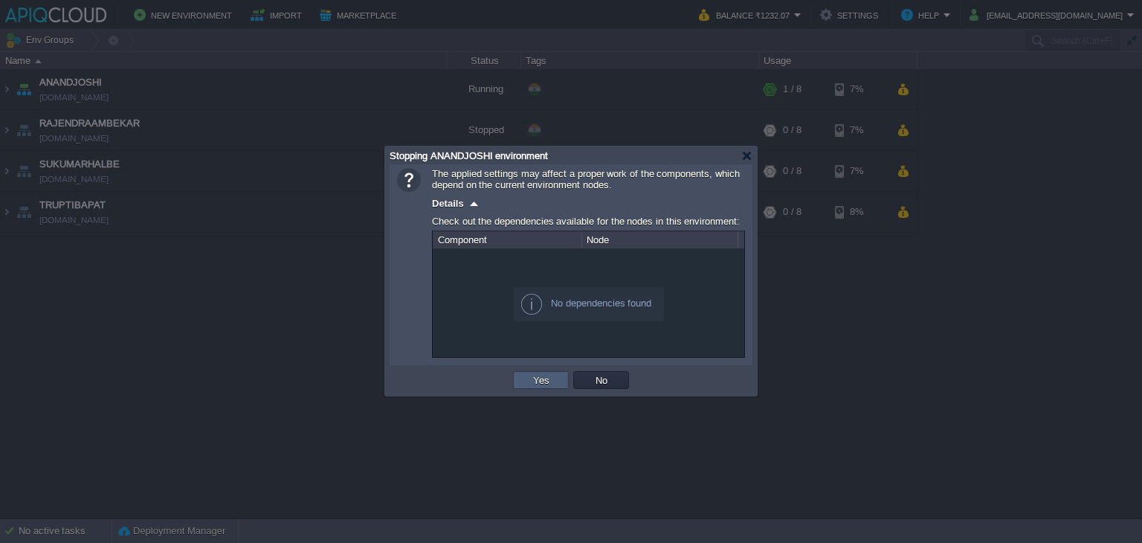
click at [539, 381] on button "Yes" at bounding box center [540, 379] width 25 height 13
